Goal: Book appointment/travel/reservation

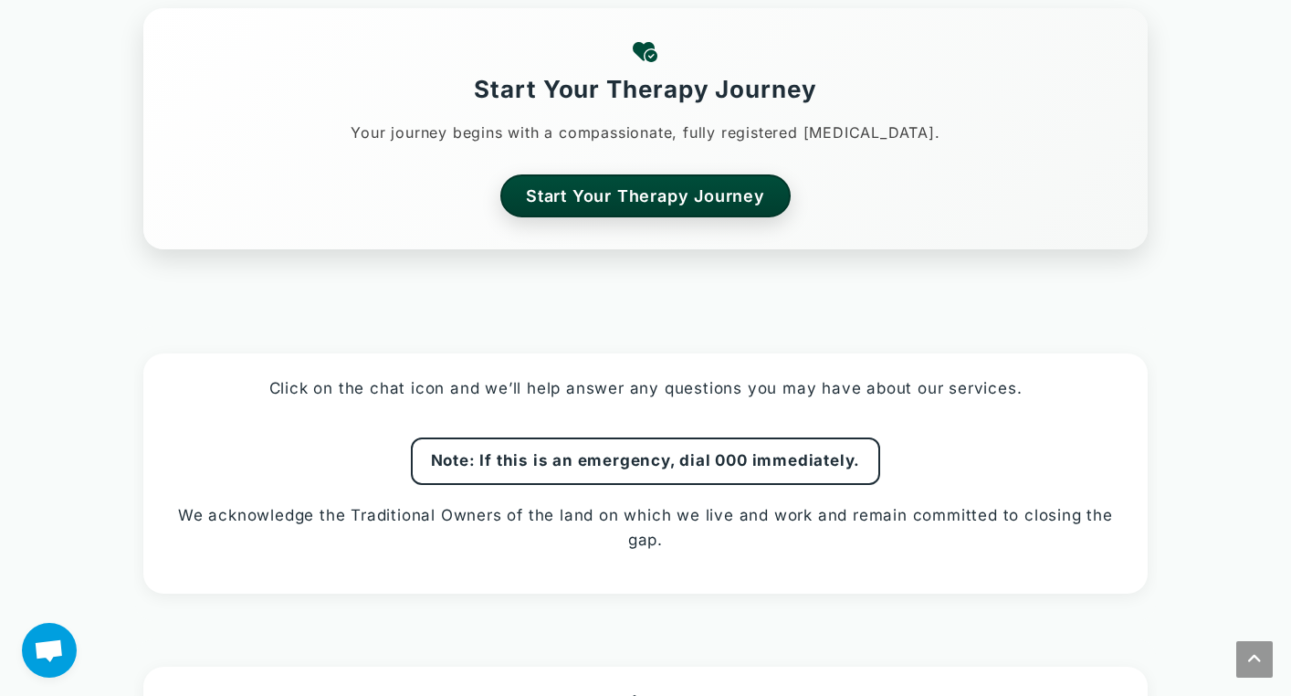
click at [564, 205] on section "Start Your Therapy Journey Your journey begins with a compassionate, fully regi…" at bounding box center [645, 128] width 1005 height 241
click at [576, 188] on link "Start Your Therapy Journey" at bounding box center [646, 196] width 302 height 45
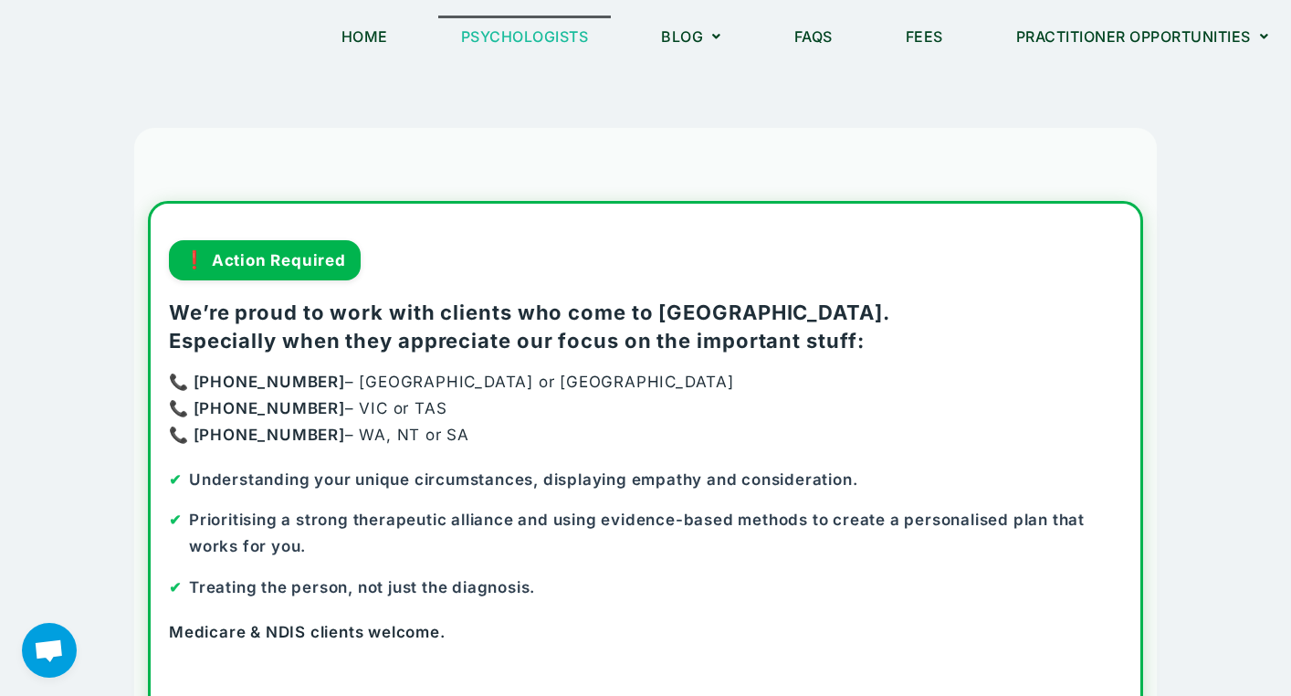
click at [560, 23] on link "Psychologists" at bounding box center [525, 37] width 174 height 42
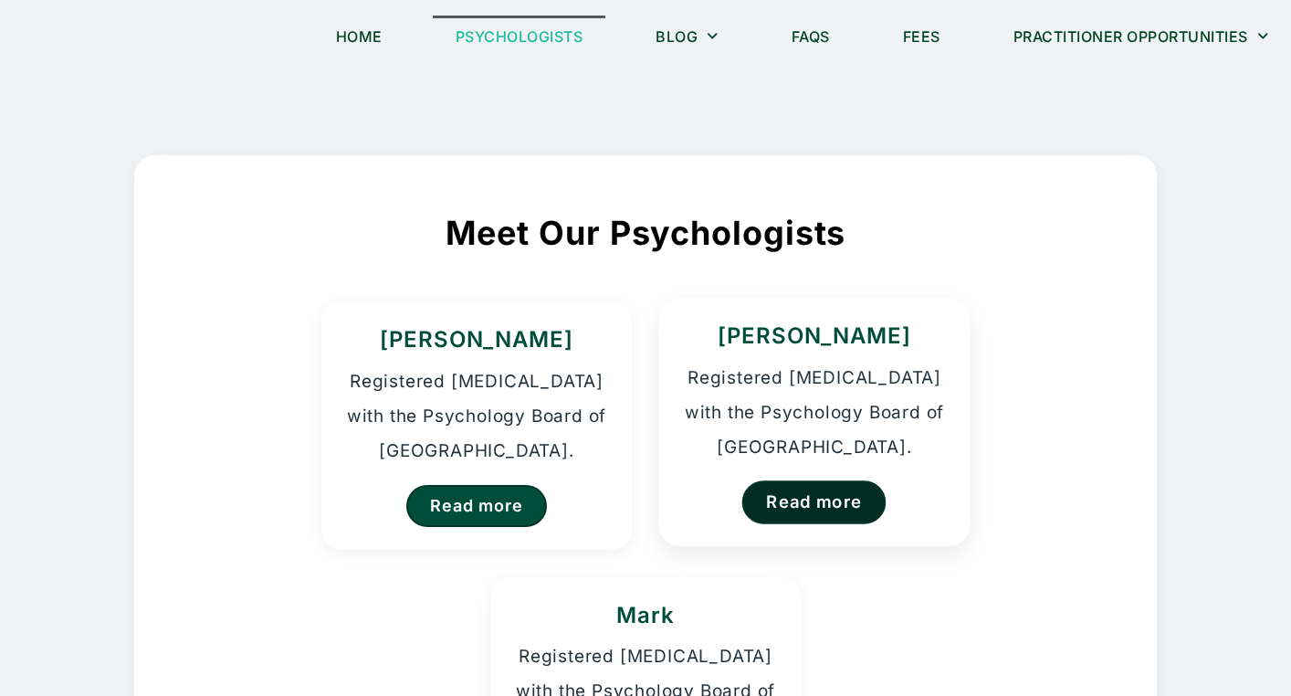
click at [777, 500] on link "Read more" at bounding box center [814, 501] width 144 height 43
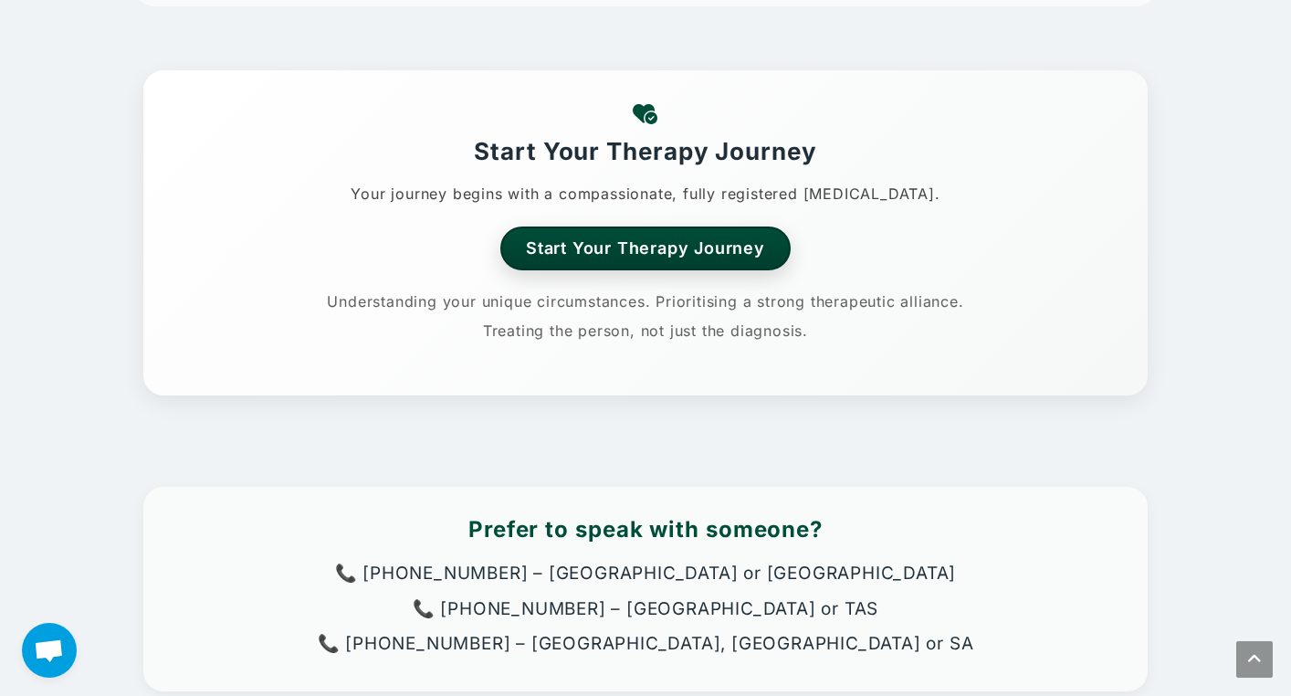
scroll to position [464, 0]
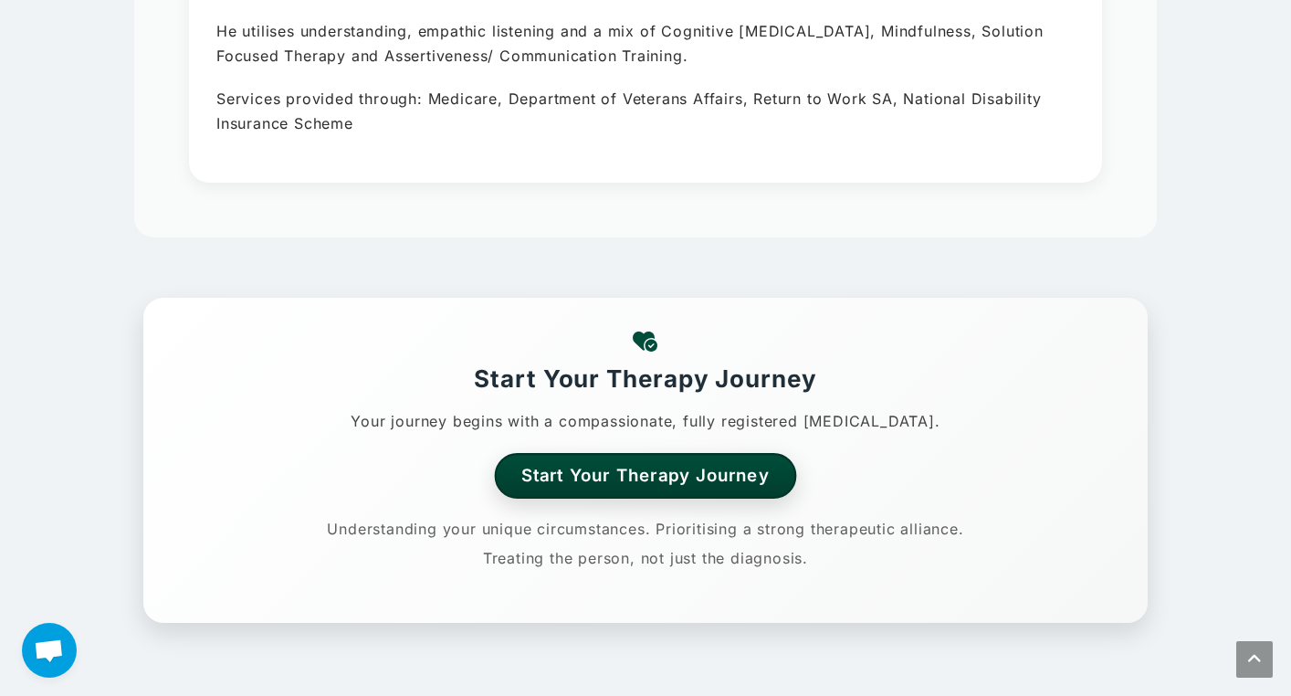
click at [545, 466] on link "Start Your Therapy Journey" at bounding box center [646, 475] width 302 height 45
